Goal: Task Accomplishment & Management: Use online tool/utility

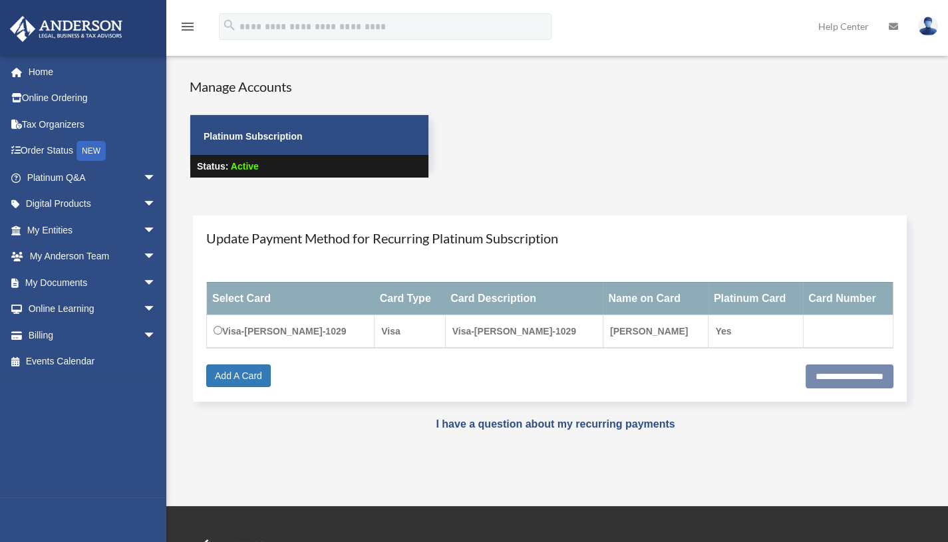
click at [144, 279] on span "arrow_drop_down" at bounding box center [156, 282] width 27 height 27
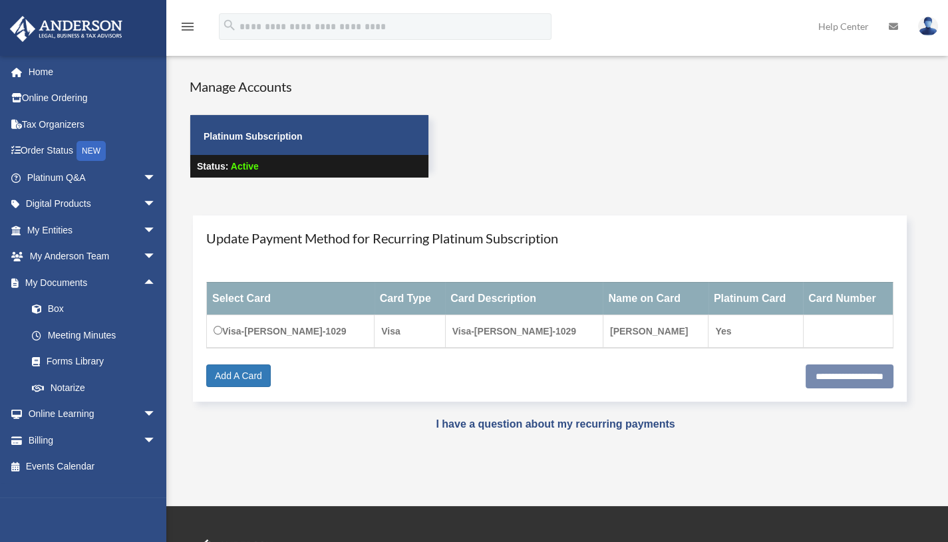
click at [64, 309] on link "Box" at bounding box center [98, 309] width 158 height 27
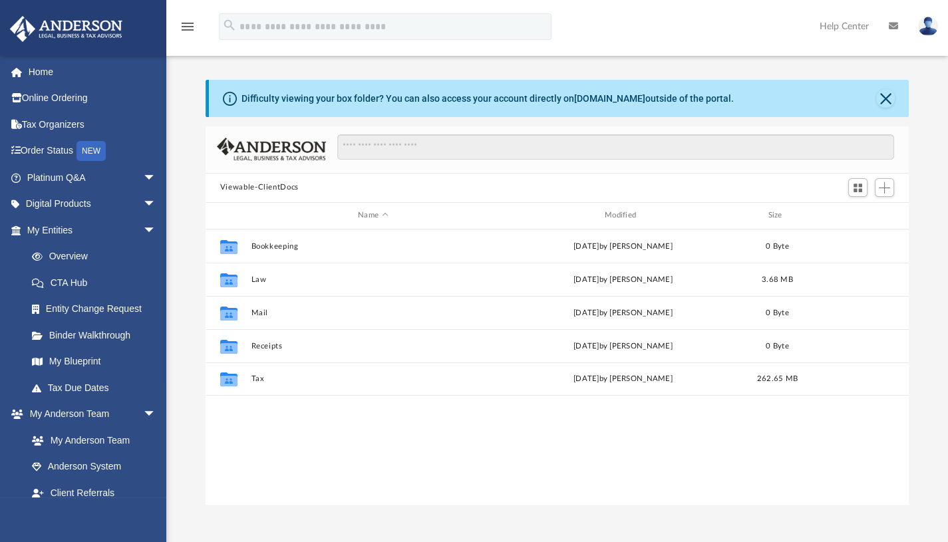
scroll to position [293, 693]
click at [882, 97] on button "Close" at bounding box center [885, 98] width 19 height 19
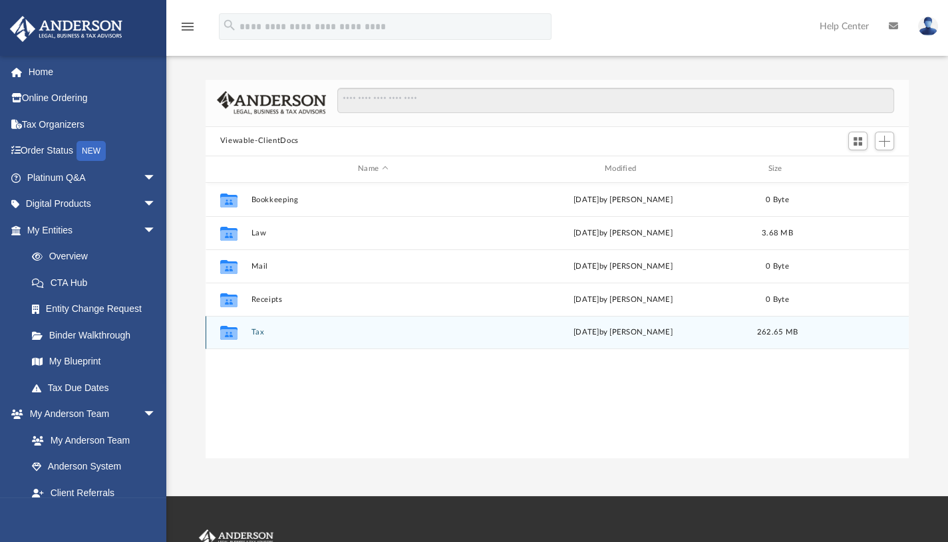
click at [247, 336] on div "Collaborated Folder Tax [DATE] by [PERSON_NAME] 262.65 MB" at bounding box center [556, 332] width 703 height 33
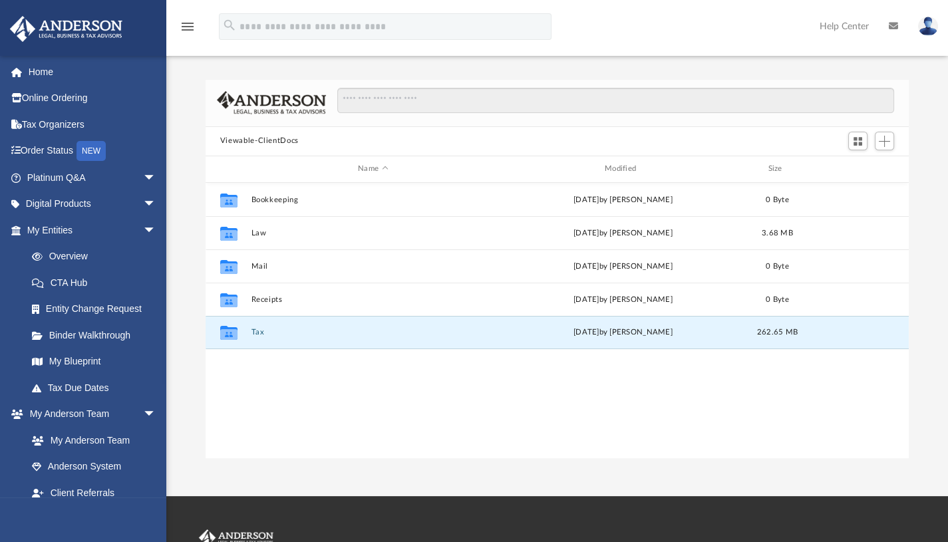
click at [259, 329] on button "Tax" at bounding box center [373, 332] width 244 height 9
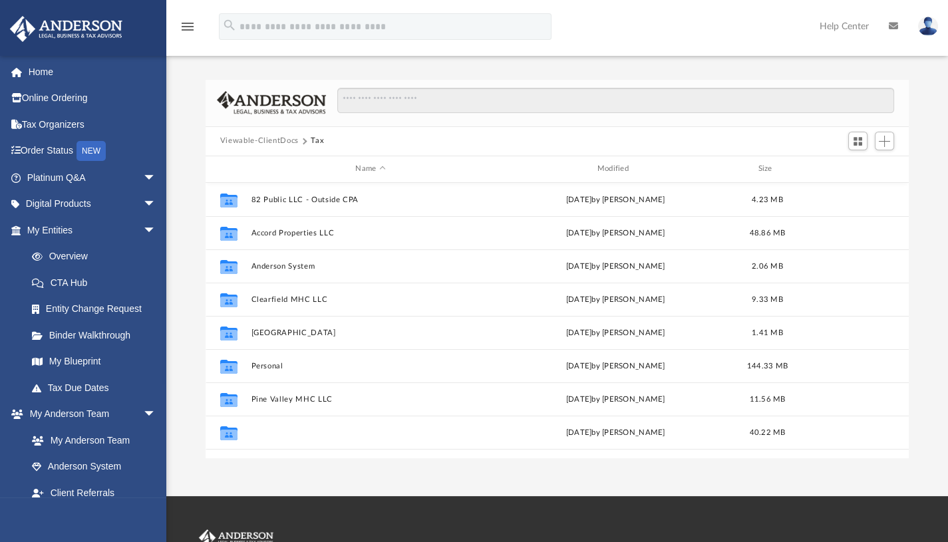
click at [264, 428] on button "Pleasant Hill MHP, LLC" at bounding box center [370, 432] width 239 height 9
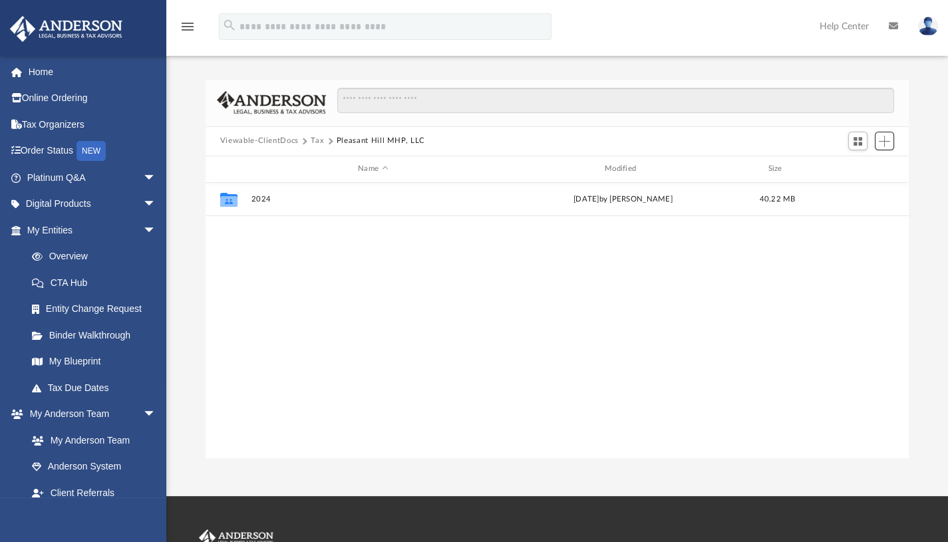
click at [884, 140] on span "Add" at bounding box center [883, 141] width 11 height 11
click at [858, 170] on li "Upload" at bounding box center [865, 167] width 43 height 14
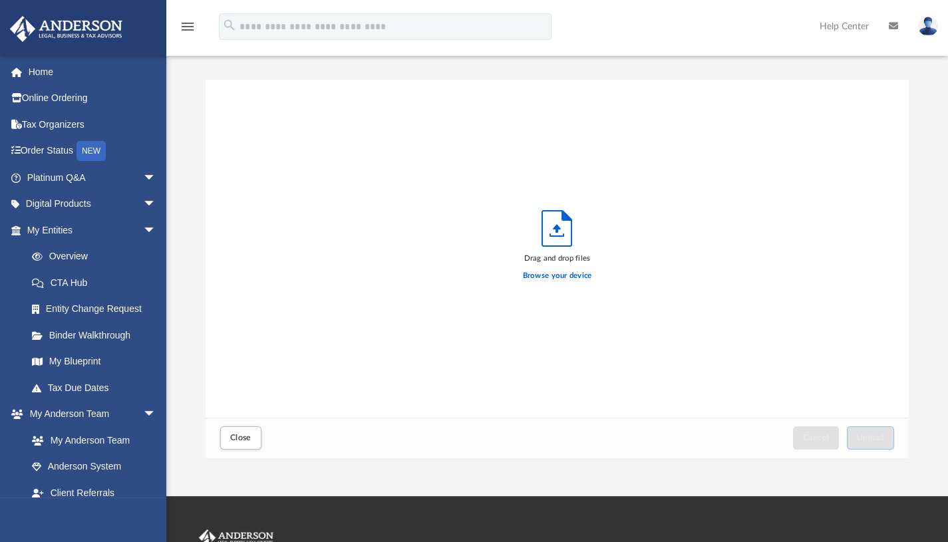
scroll to position [327, 693]
click at [561, 271] on label "Browse your device" at bounding box center [557, 276] width 69 height 12
click at [0, 0] on input "Browse your device" at bounding box center [0, 0] width 0 height 0
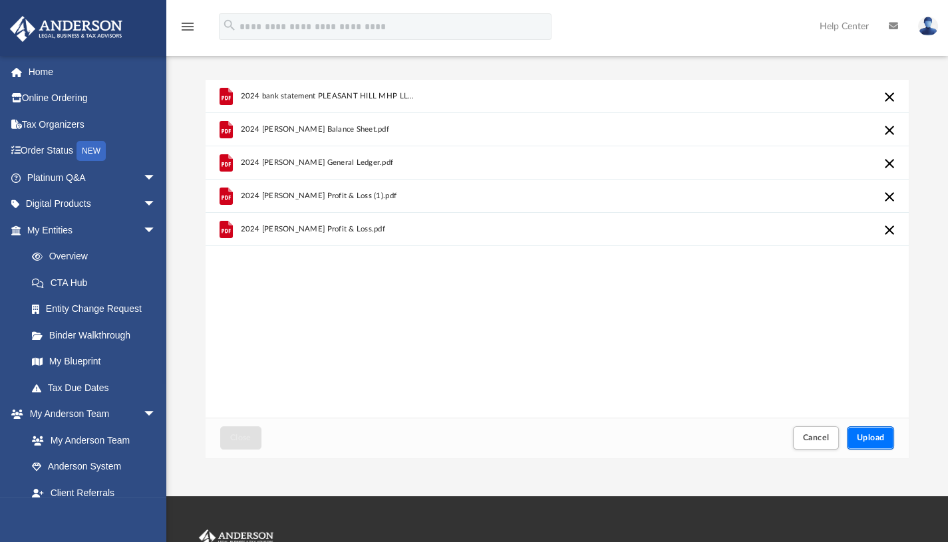
click at [870, 439] on span "Upload" at bounding box center [870, 438] width 28 height 8
